Goal: Browse casually: Explore the website without a specific task or goal

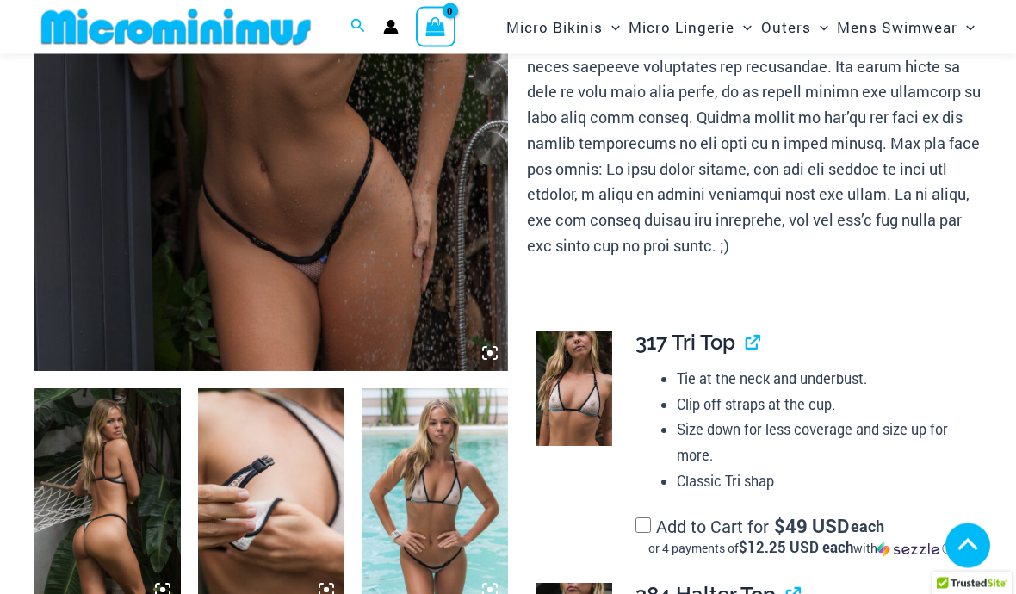
click at [144, 186] on img at bounding box center [271, 16] width 474 height 711
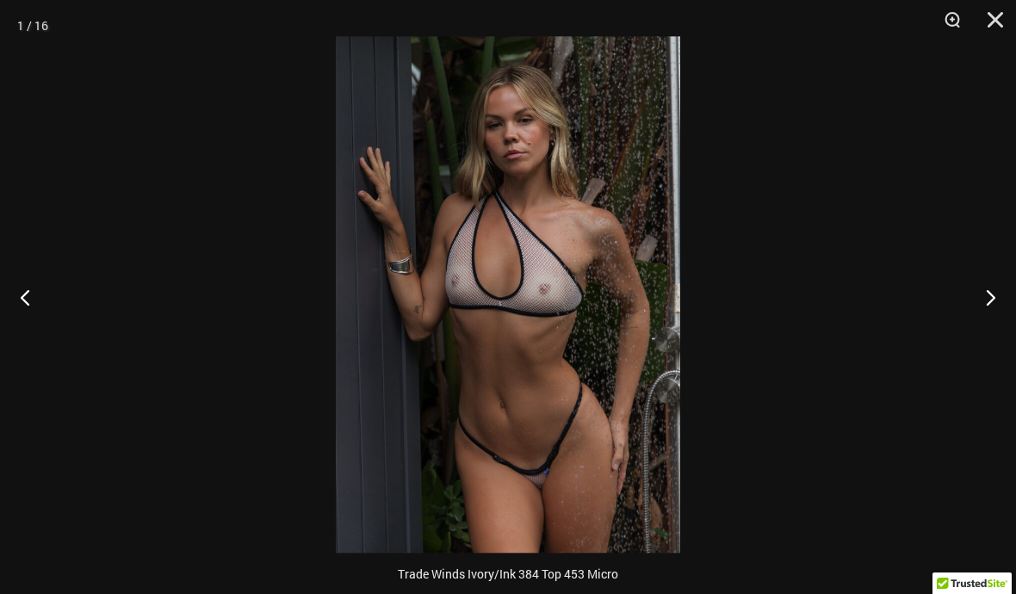
click at [997, 303] on button "Next" at bounding box center [984, 297] width 65 height 86
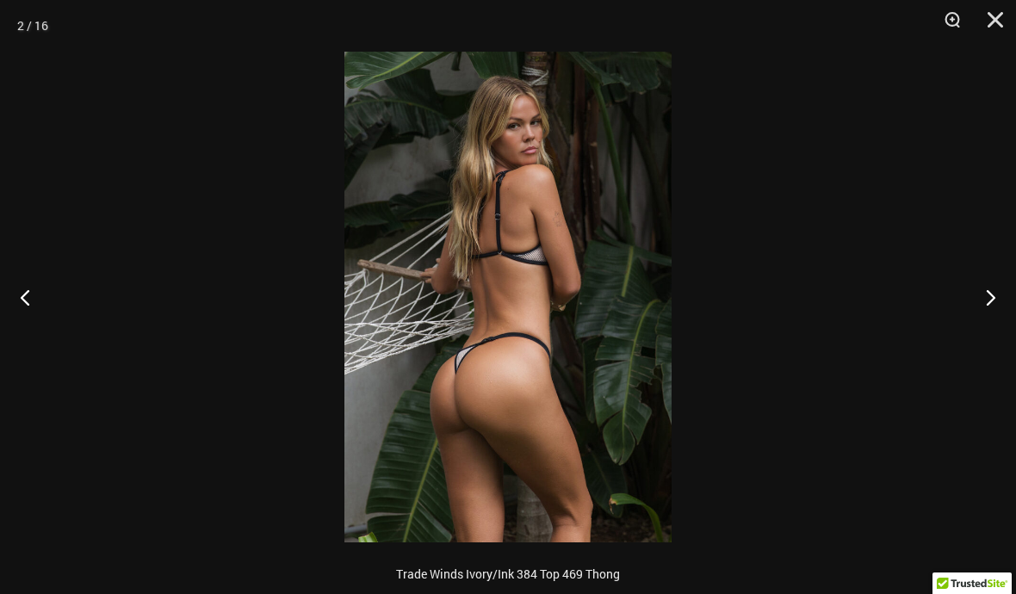
click at [995, 298] on button "Next" at bounding box center [984, 297] width 65 height 86
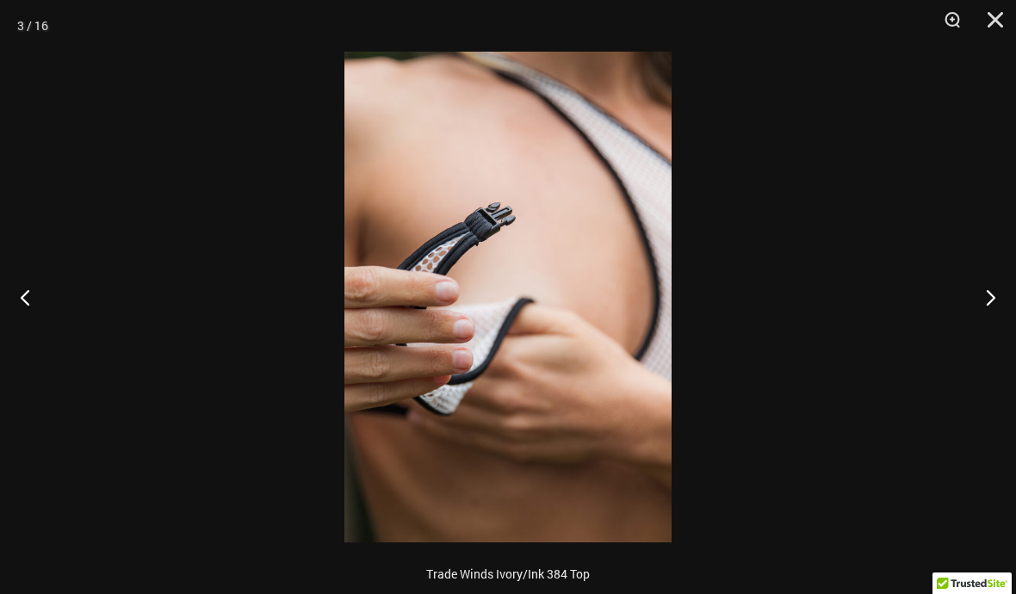
click at [993, 300] on button "Next" at bounding box center [984, 297] width 65 height 86
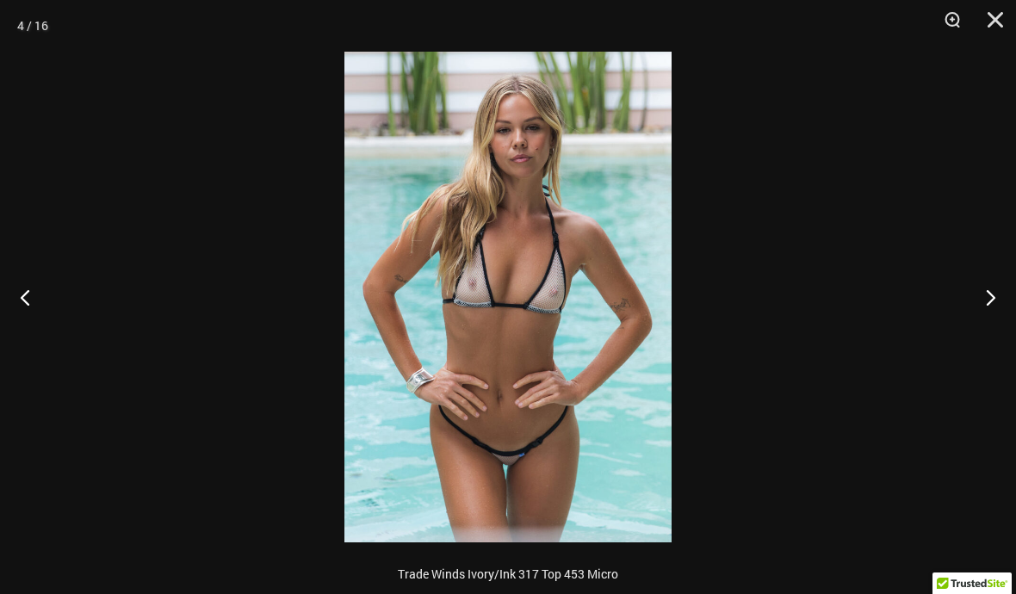
click at [995, 295] on button "Next" at bounding box center [984, 297] width 65 height 86
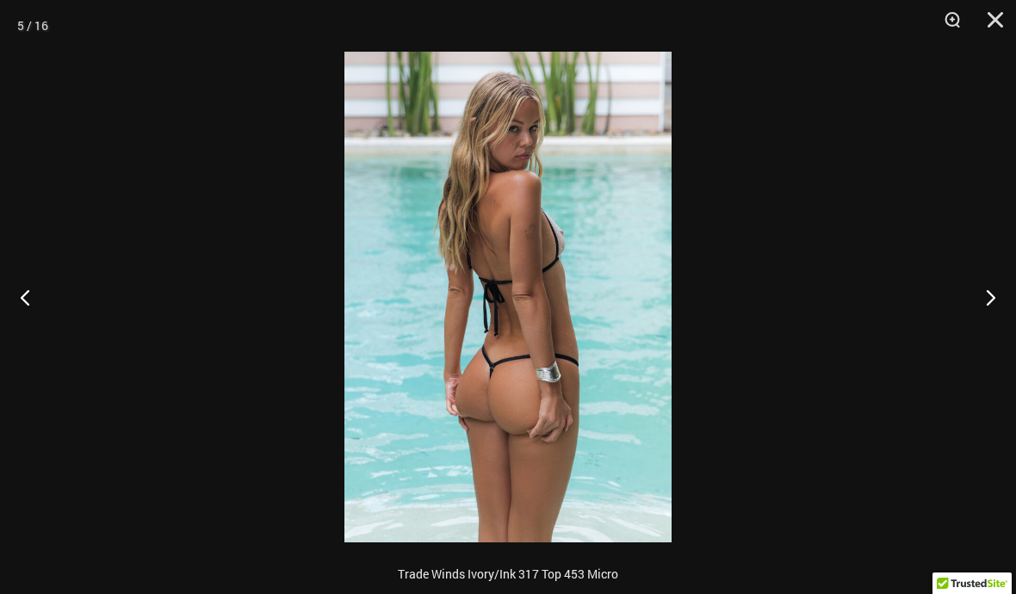
click at [1000, 293] on button "Next" at bounding box center [984, 297] width 65 height 86
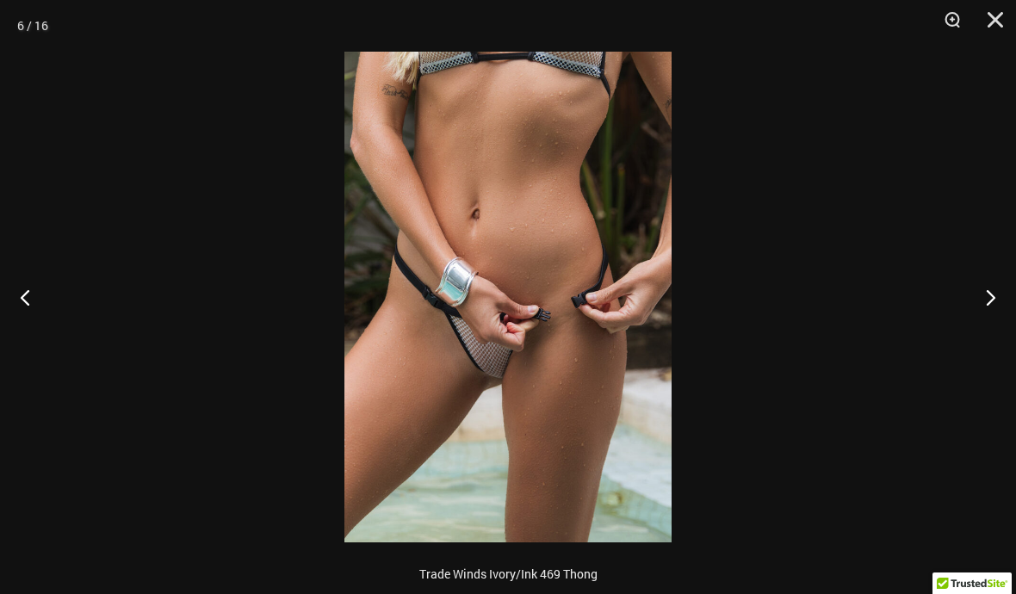
click at [991, 298] on button "Next" at bounding box center [984, 297] width 65 height 86
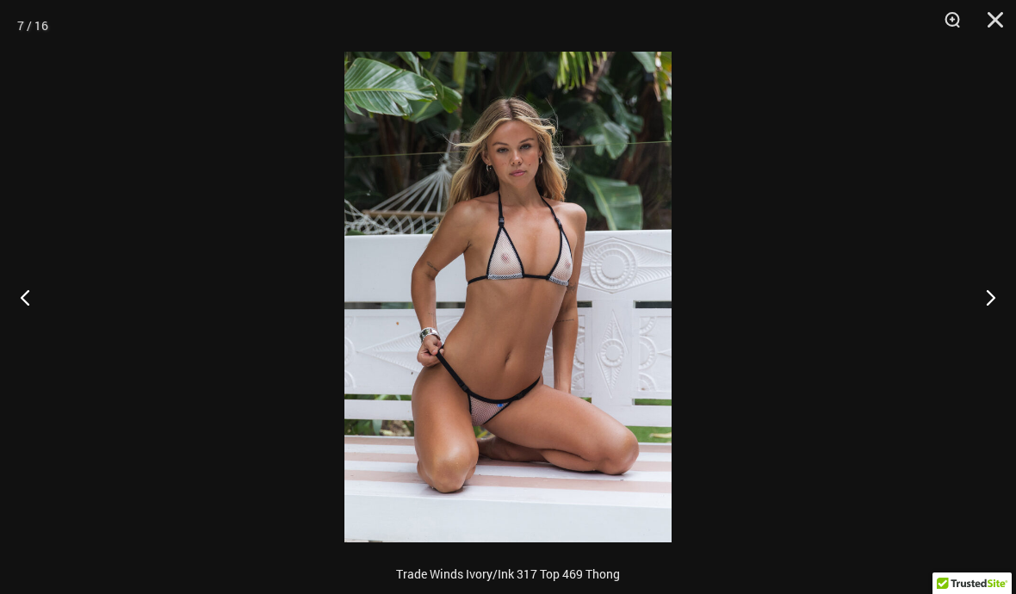
click at [997, 293] on button "Next" at bounding box center [984, 297] width 65 height 86
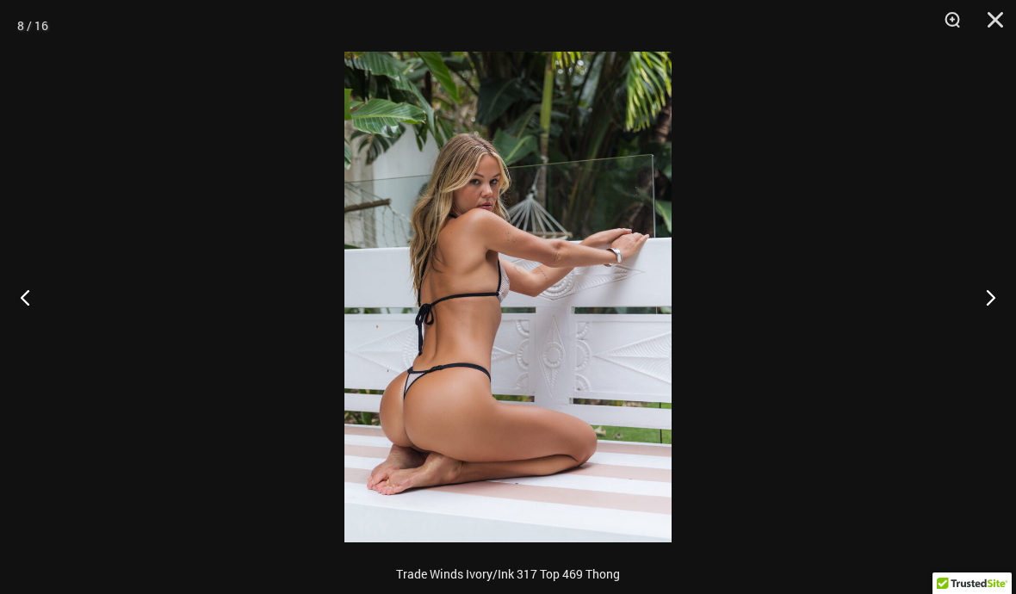
click at [997, 291] on button "Next" at bounding box center [984, 297] width 65 height 86
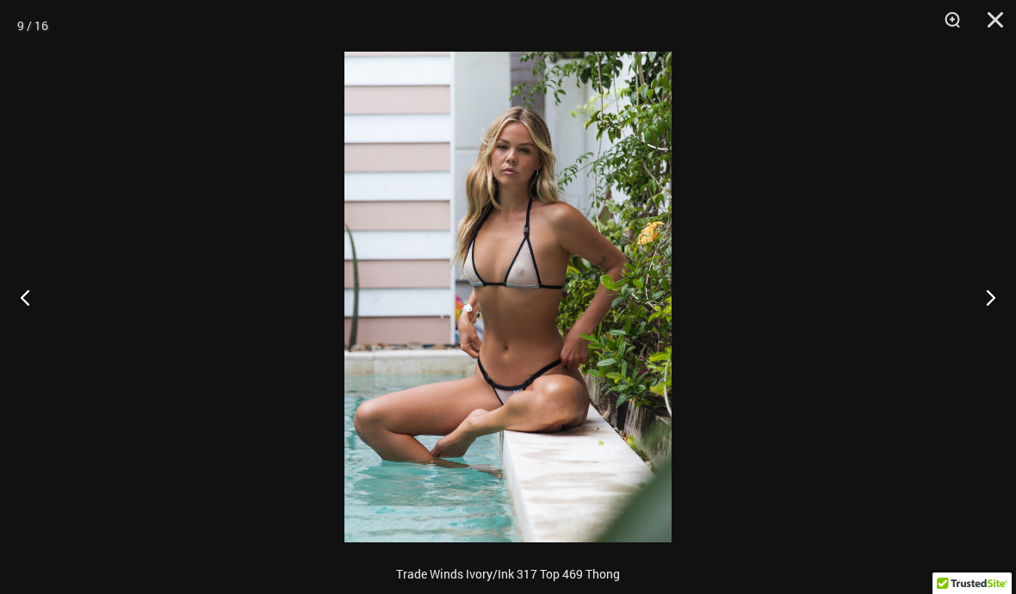
click at [1007, 291] on button "Next" at bounding box center [984, 297] width 65 height 86
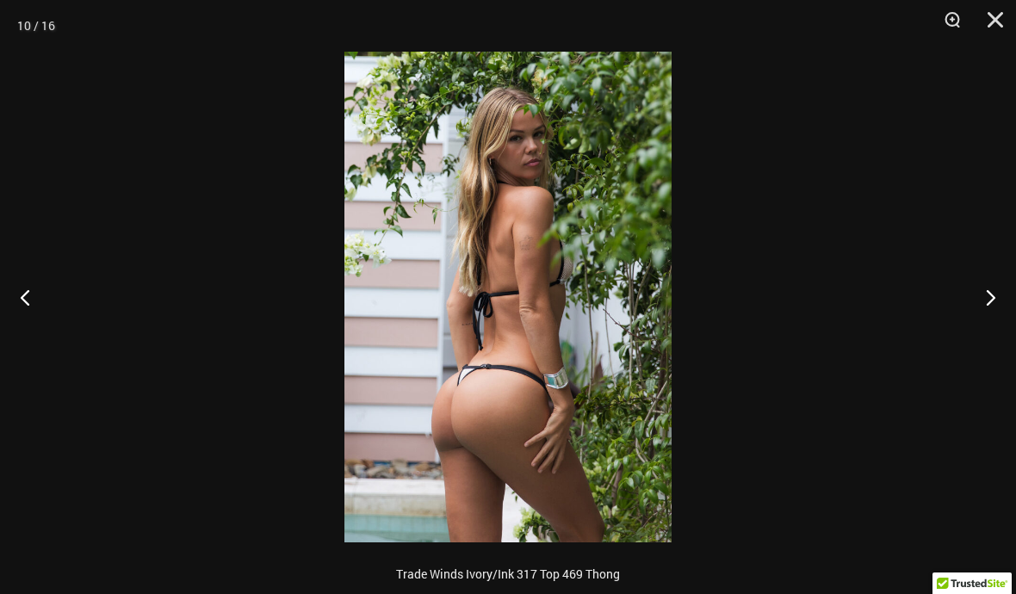
click at [995, 300] on button "Next" at bounding box center [984, 297] width 65 height 86
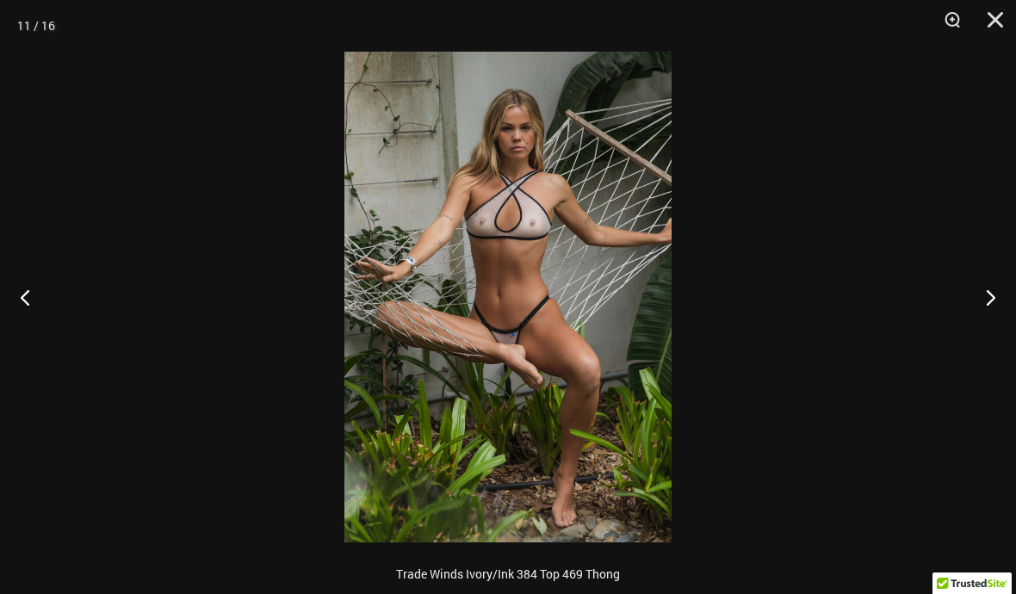
click at [997, 303] on button "Next" at bounding box center [984, 297] width 65 height 86
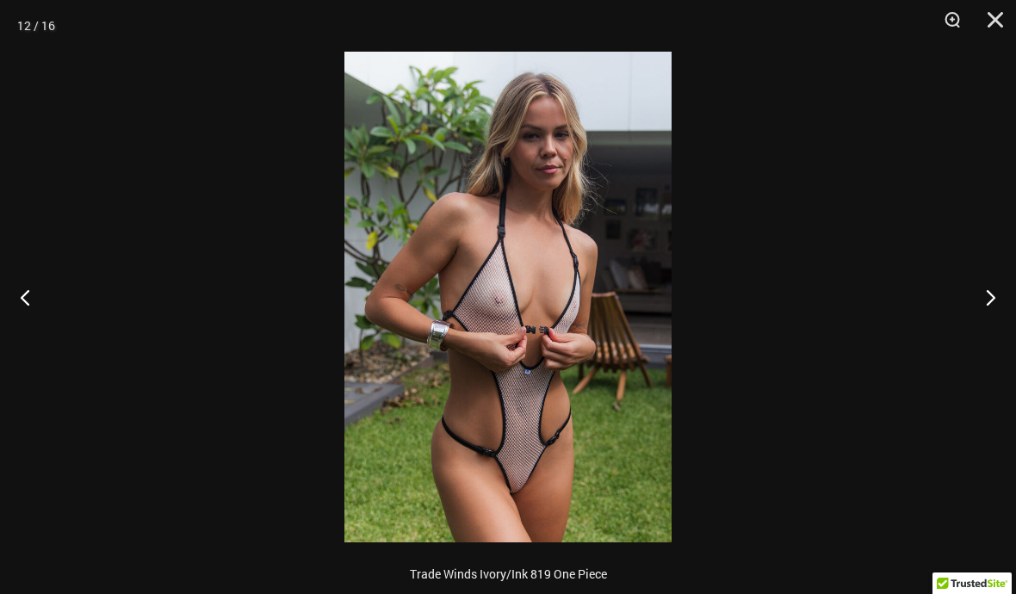
click at [997, 303] on button "Next" at bounding box center [984, 297] width 65 height 86
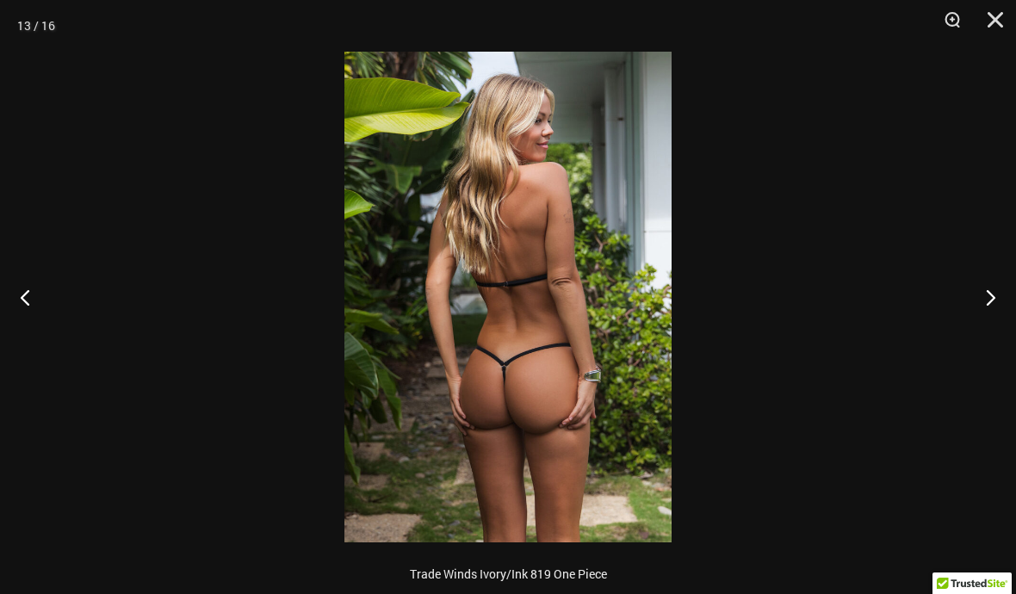
click at [999, 301] on button "Next" at bounding box center [984, 297] width 65 height 86
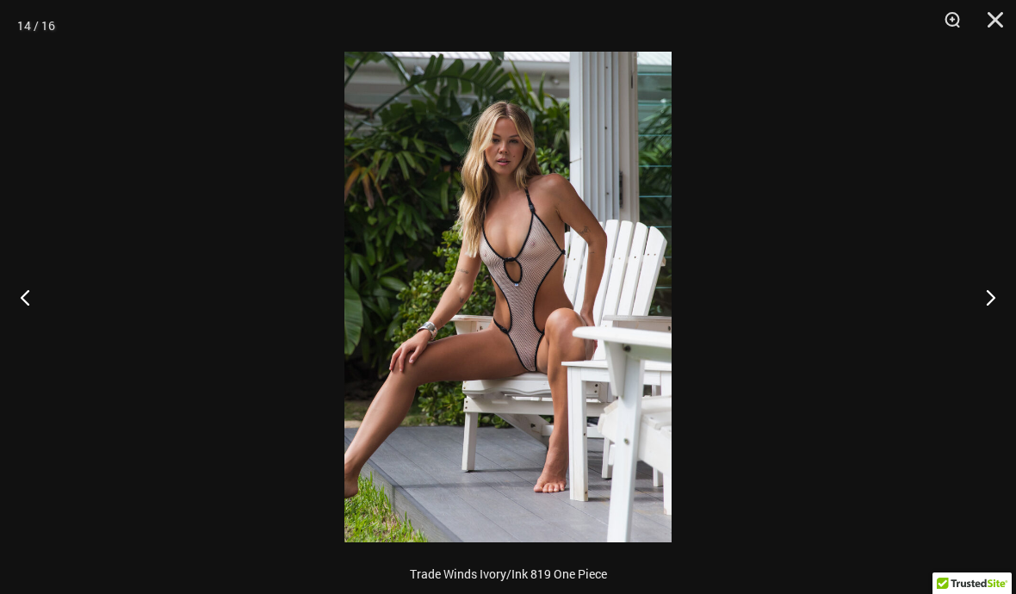
click at [997, 300] on button "Next" at bounding box center [984, 297] width 65 height 86
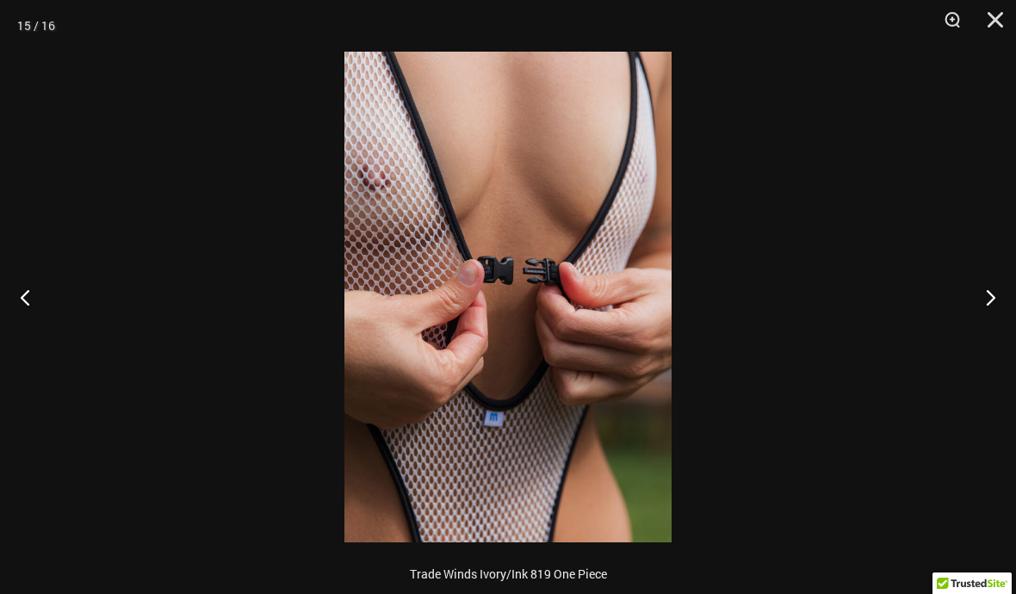
click at [999, 300] on button "Next" at bounding box center [984, 297] width 65 height 86
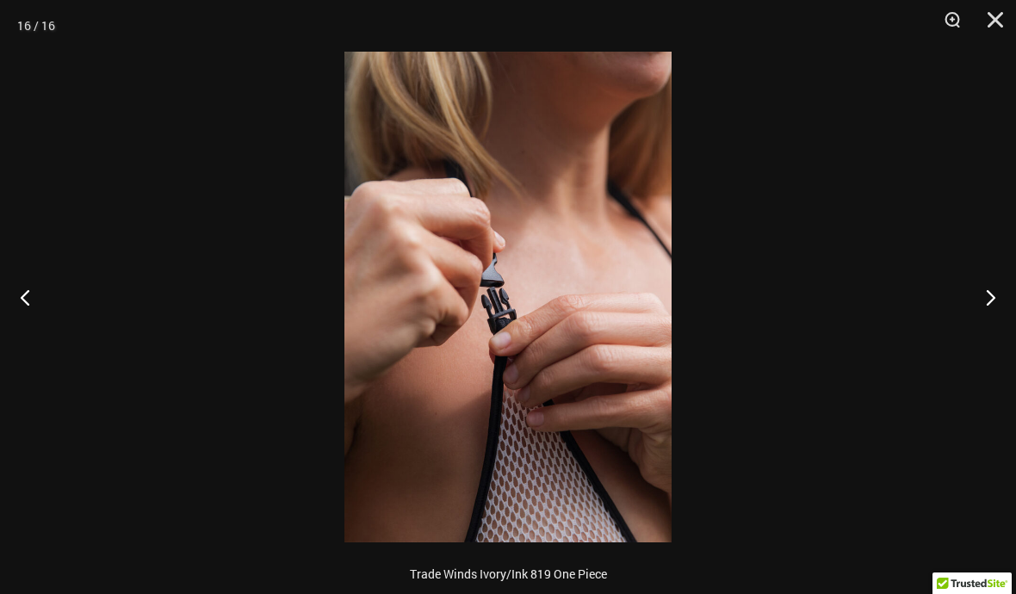
click at [997, 300] on button "Next" at bounding box center [984, 297] width 65 height 86
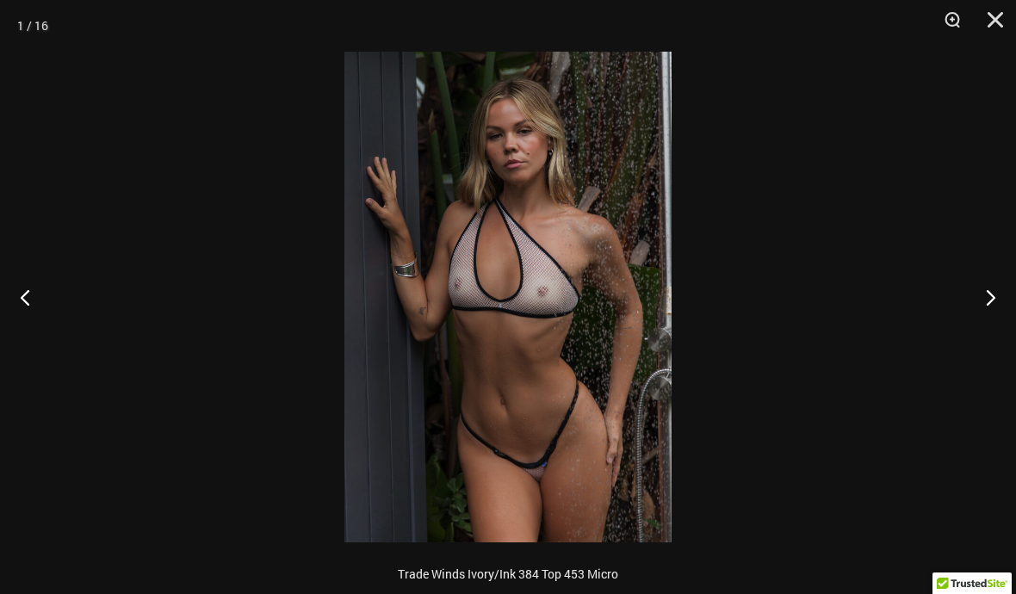
click at [997, 300] on button "Next" at bounding box center [984, 297] width 65 height 86
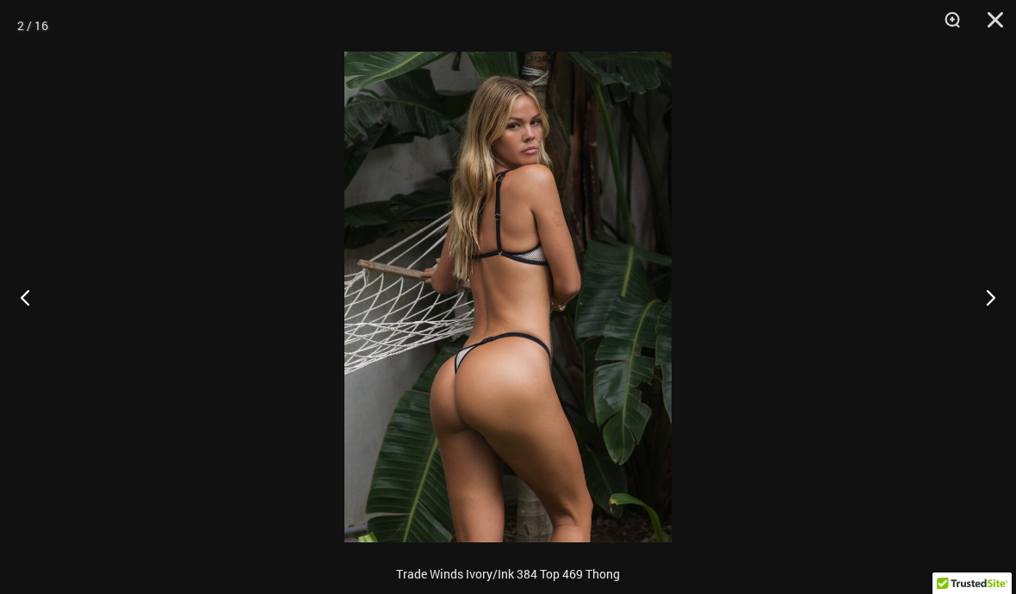
click at [997, 303] on button "Next" at bounding box center [984, 297] width 65 height 86
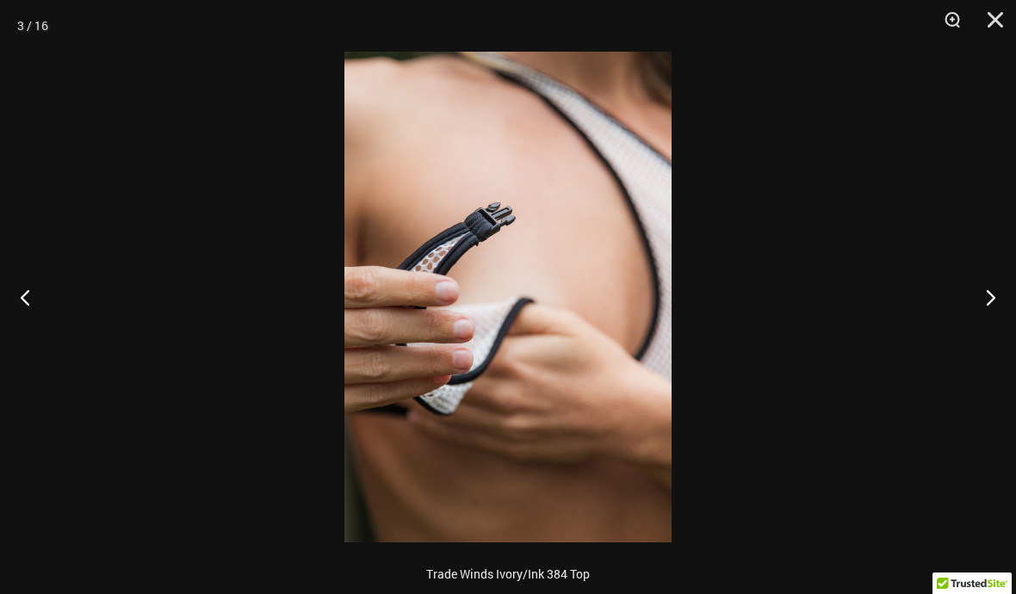
click at [997, 34] on button "Close" at bounding box center [989, 26] width 43 height 52
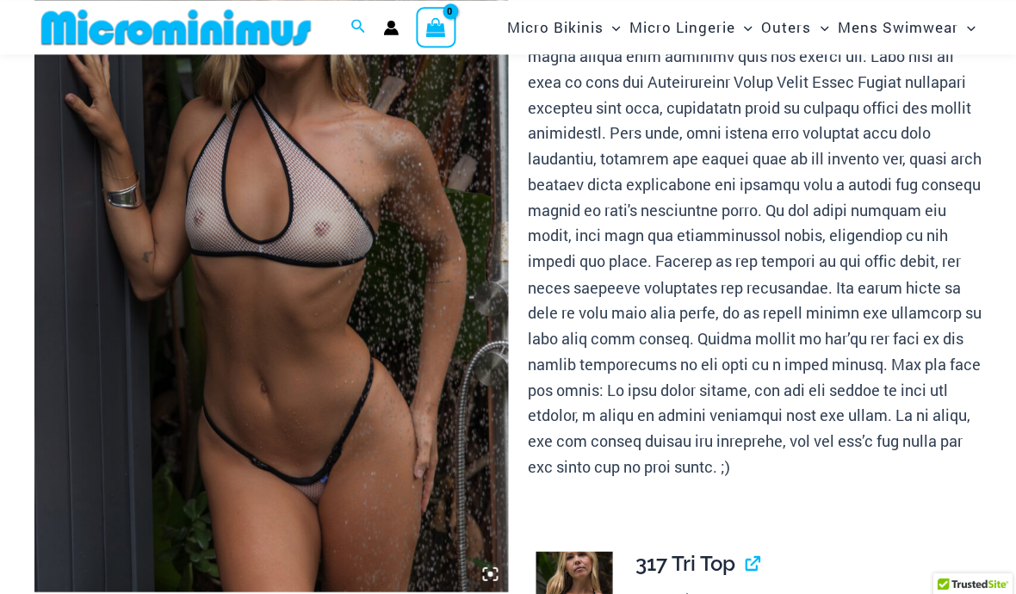
scroll to position [0, 0]
